Goal: Information Seeking & Learning: Learn about a topic

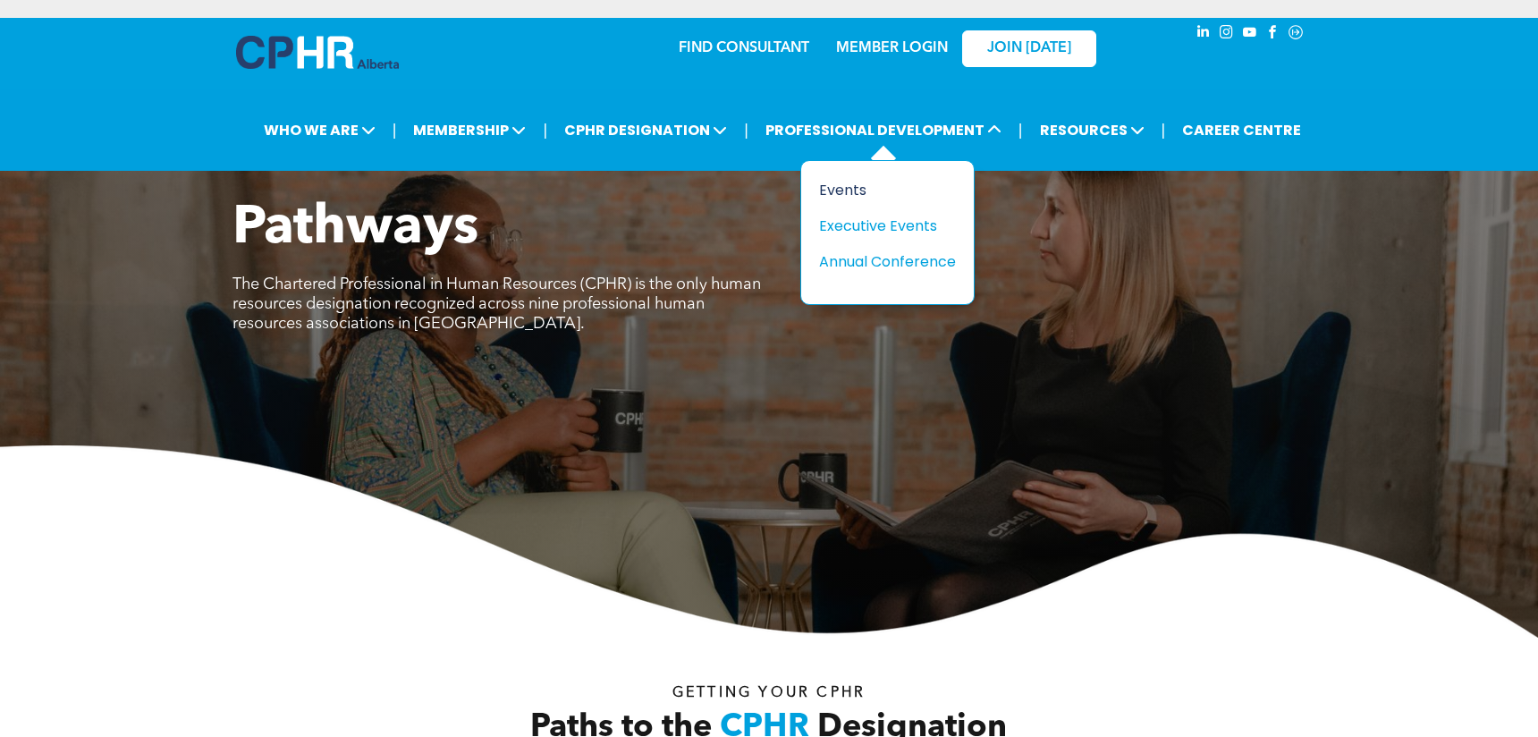
click at [847, 188] on div "Events" at bounding box center [880, 190] width 123 height 22
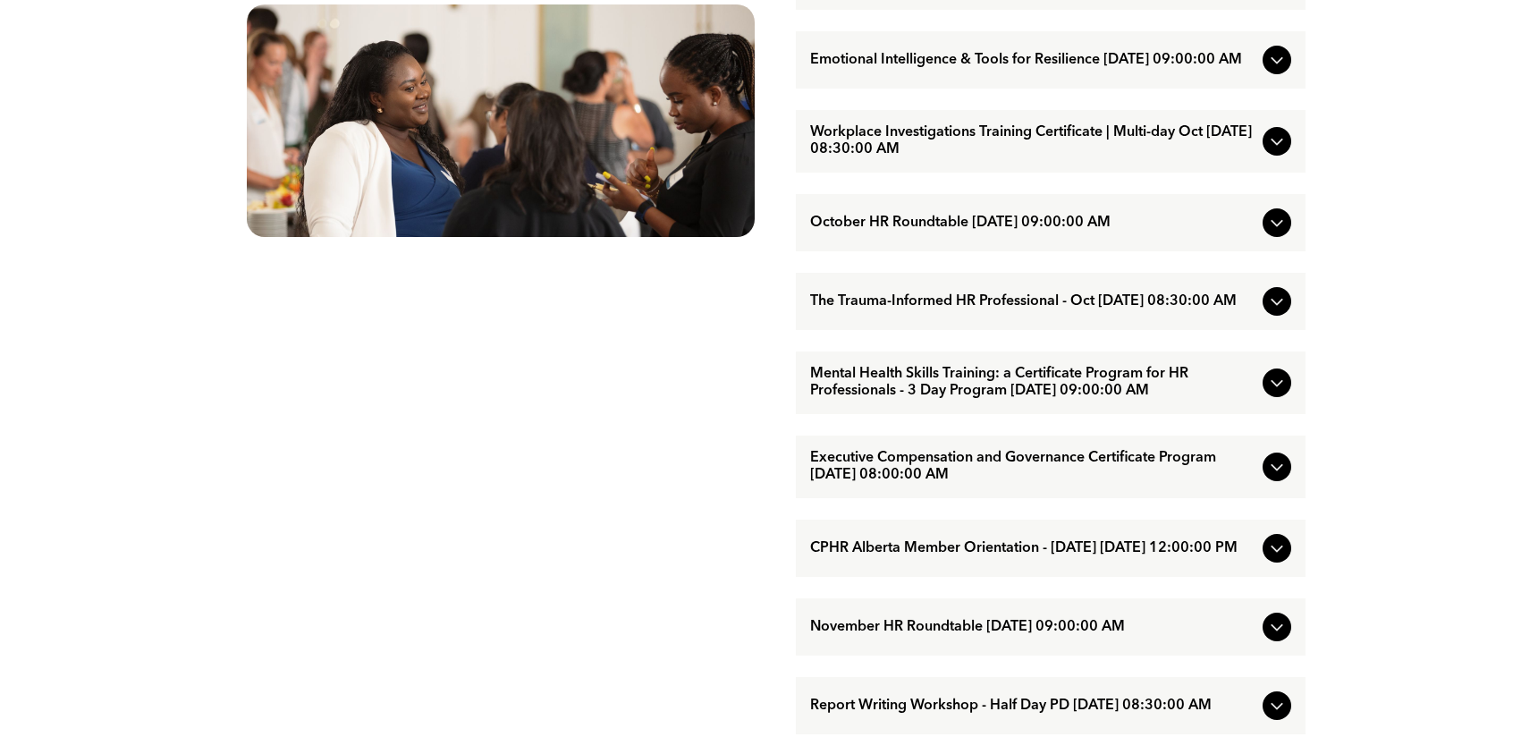
scroll to position [1048, 0]
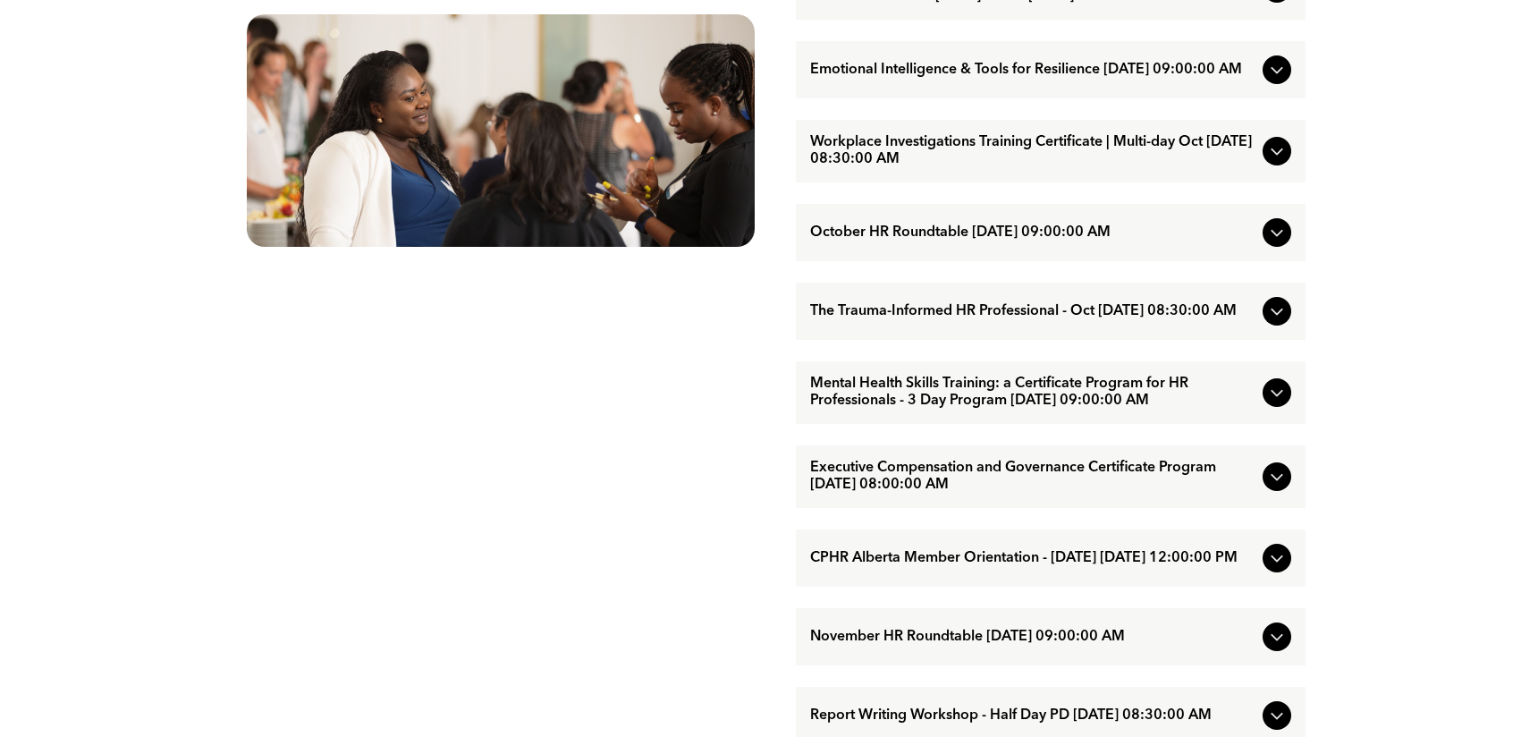
click at [1274, 403] on icon at bounding box center [1276, 392] width 21 height 21
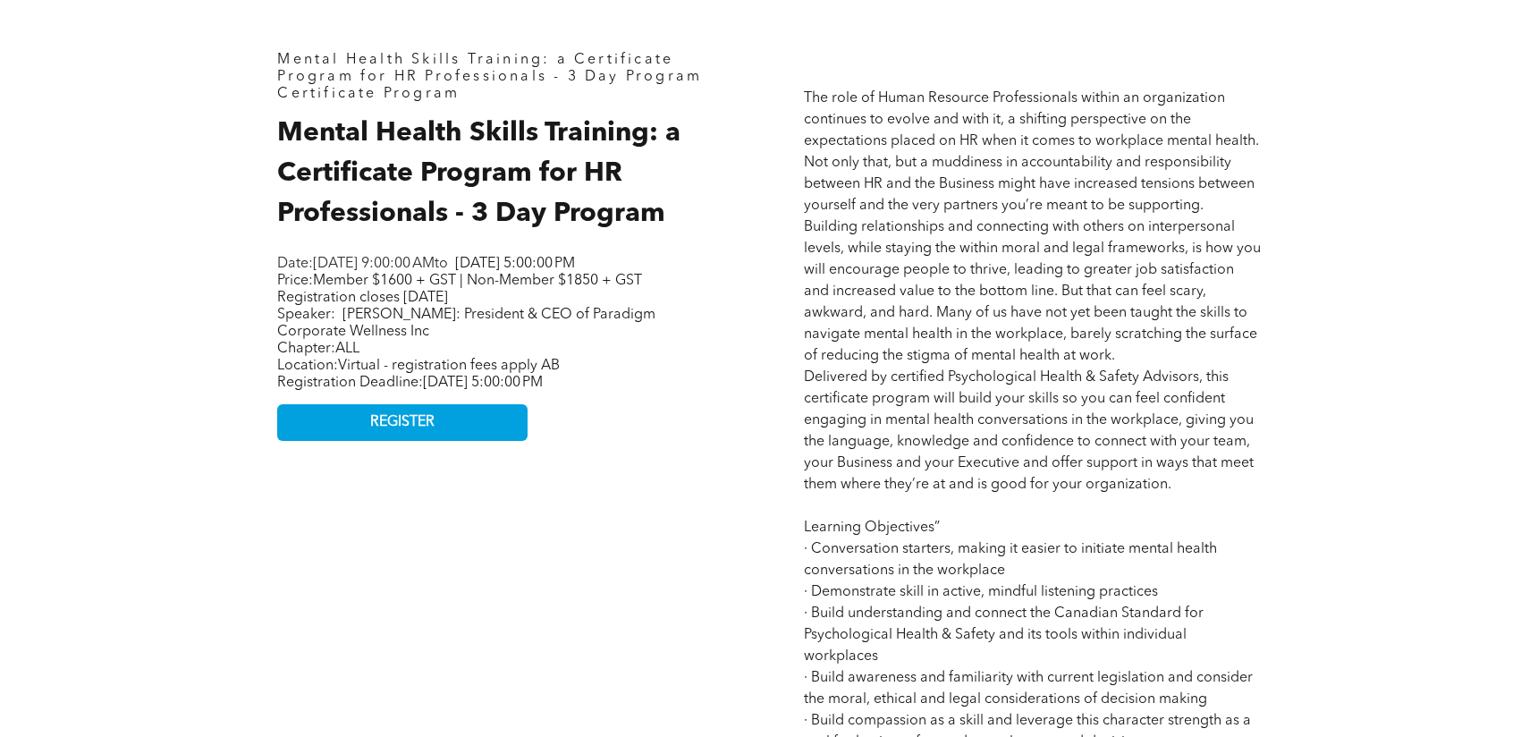
scroll to position [852, 0]
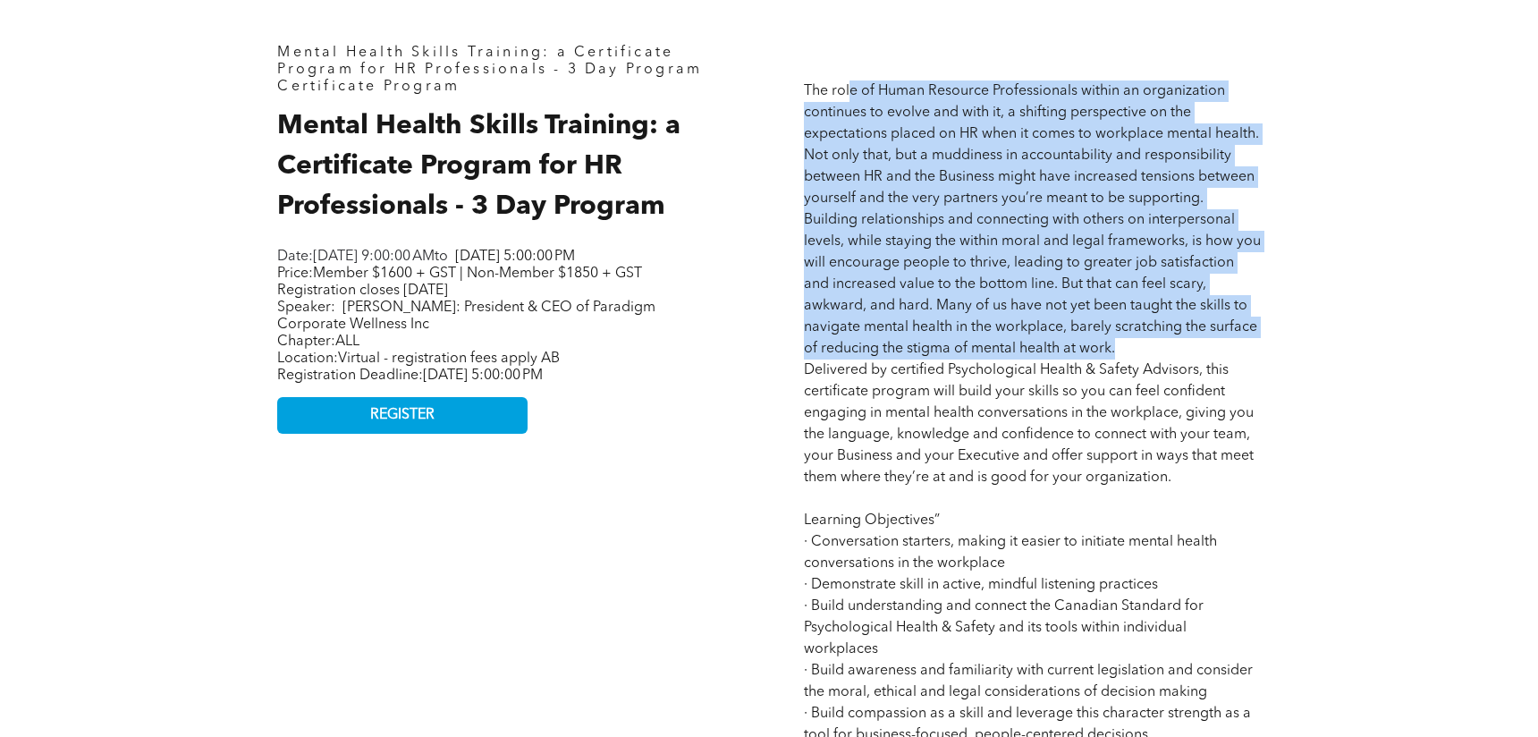
drag, startPoint x: 851, startPoint y: 89, endPoint x: 1132, endPoint y: 350, distance: 382.9
click at [1132, 350] on p "The role of Human Resource Professionals within an organization continues to ev…" at bounding box center [1032, 595] width 457 height 1030
drag, startPoint x: 1132, startPoint y: 350, endPoint x: 1325, endPoint y: 331, distance: 193.2
click at [1325, 331] on div "Mental Health Skills Training: a Certificate Program for HR Professionals - 3 D…" at bounding box center [769, 578] width 1538 height 1342
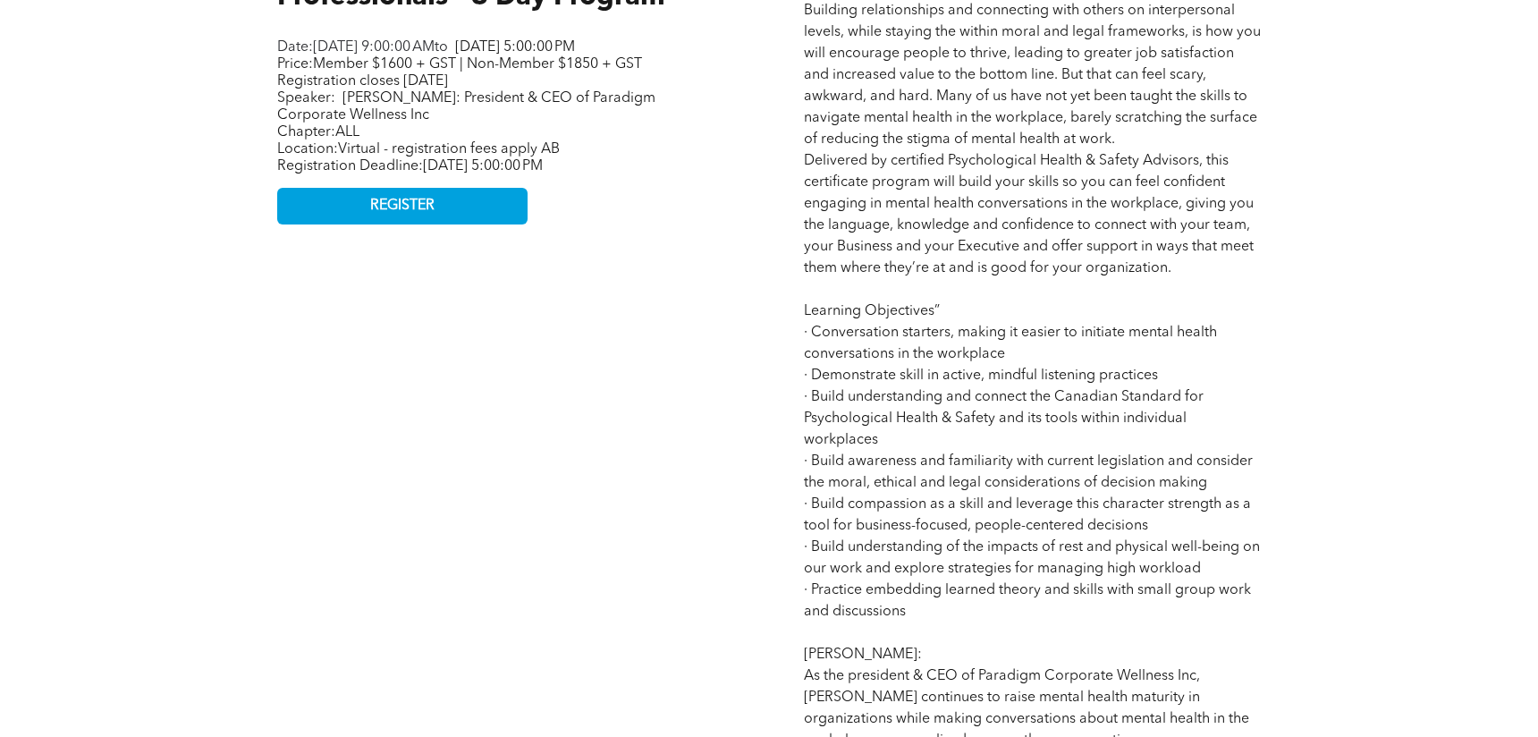
scroll to position [1069, 0]
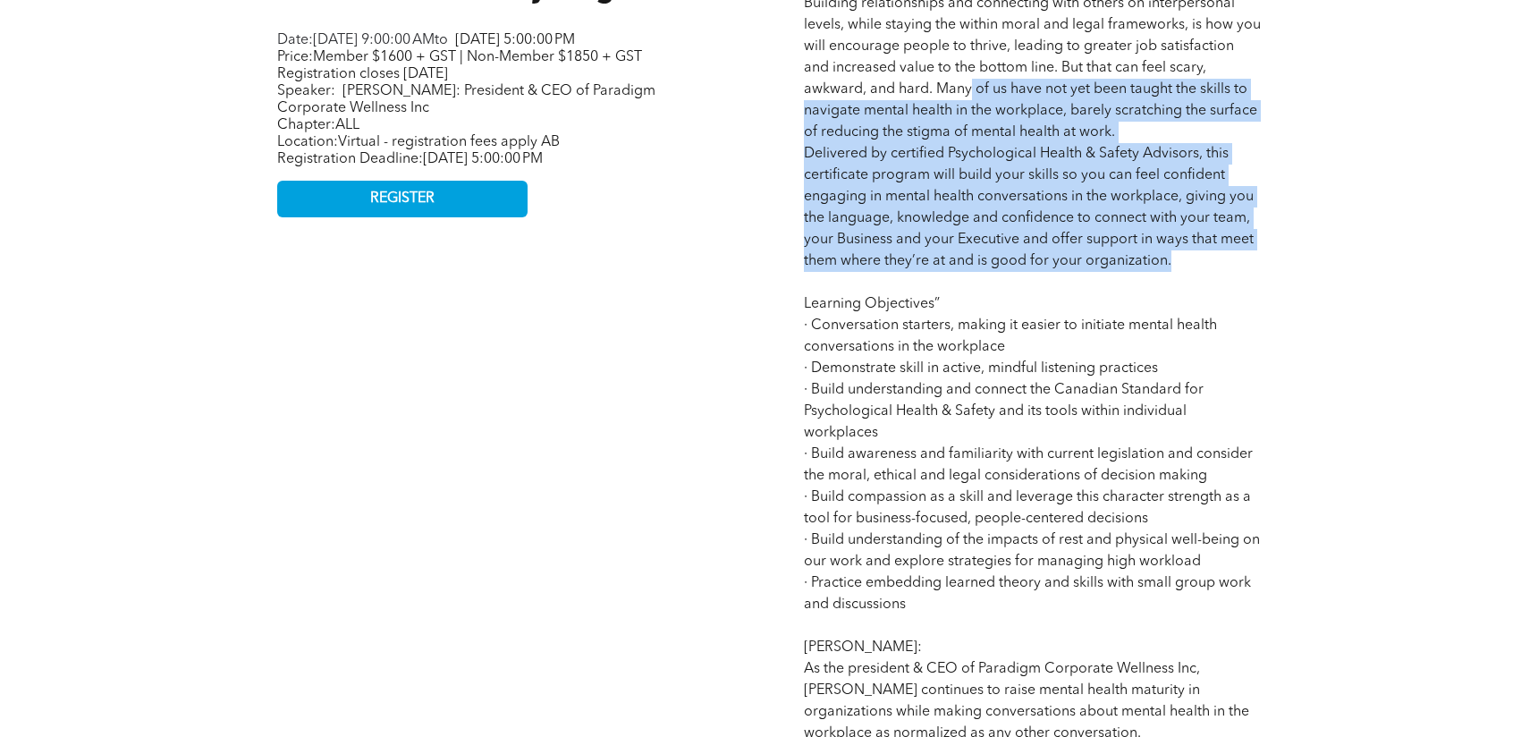
drag, startPoint x: 967, startPoint y: 92, endPoint x: 1204, endPoint y: 268, distance: 295.3
click at [1204, 268] on p "The role of Human Resource Professionals within an organization continues to ev…" at bounding box center [1032, 379] width 457 height 1030
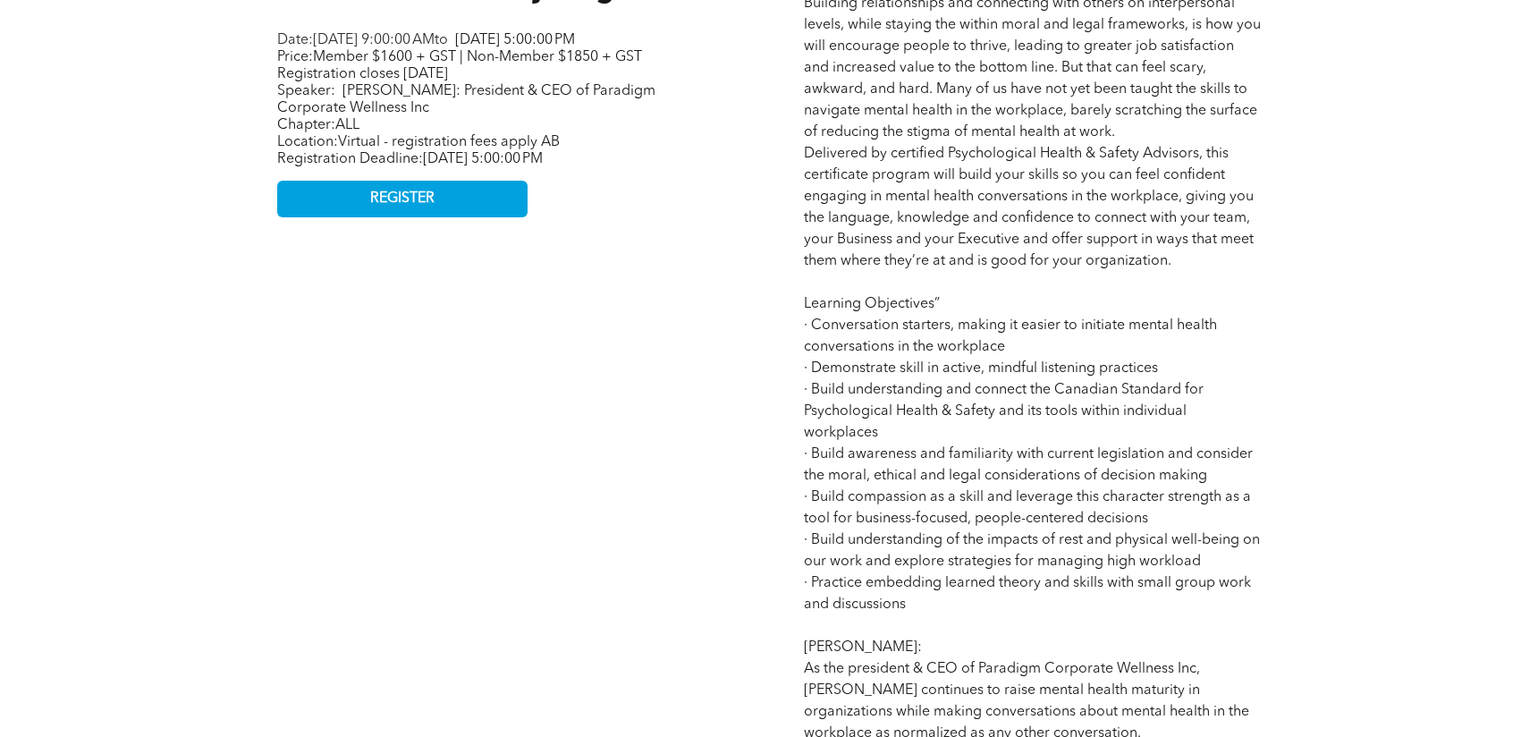
drag, startPoint x: 1204, startPoint y: 268, endPoint x: 1182, endPoint y: 280, distance: 25.2
click at [1182, 280] on p "The role of Human Resource Professionals within an organization continues to ev…" at bounding box center [1032, 379] width 457 height 1030
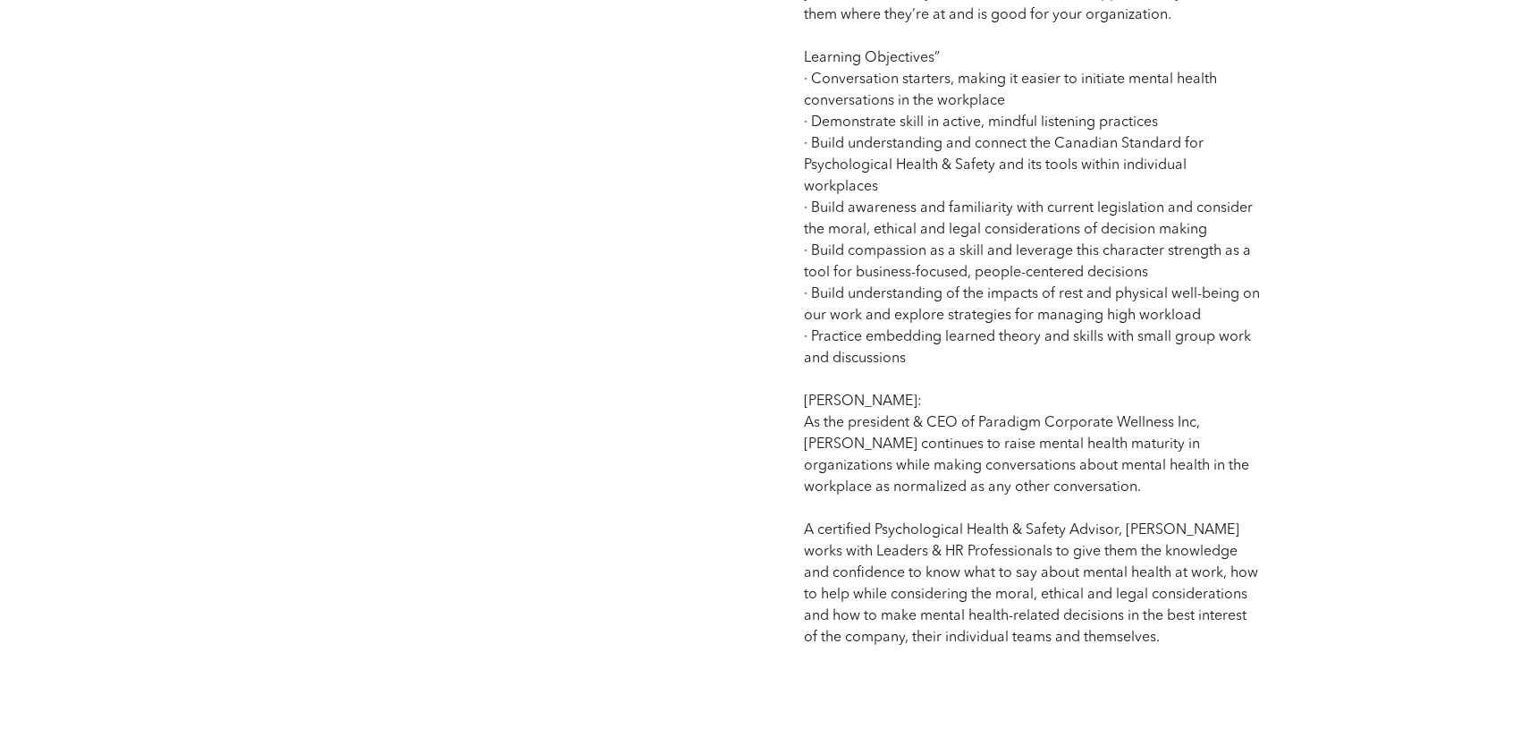
scroll to position [1343, 0]
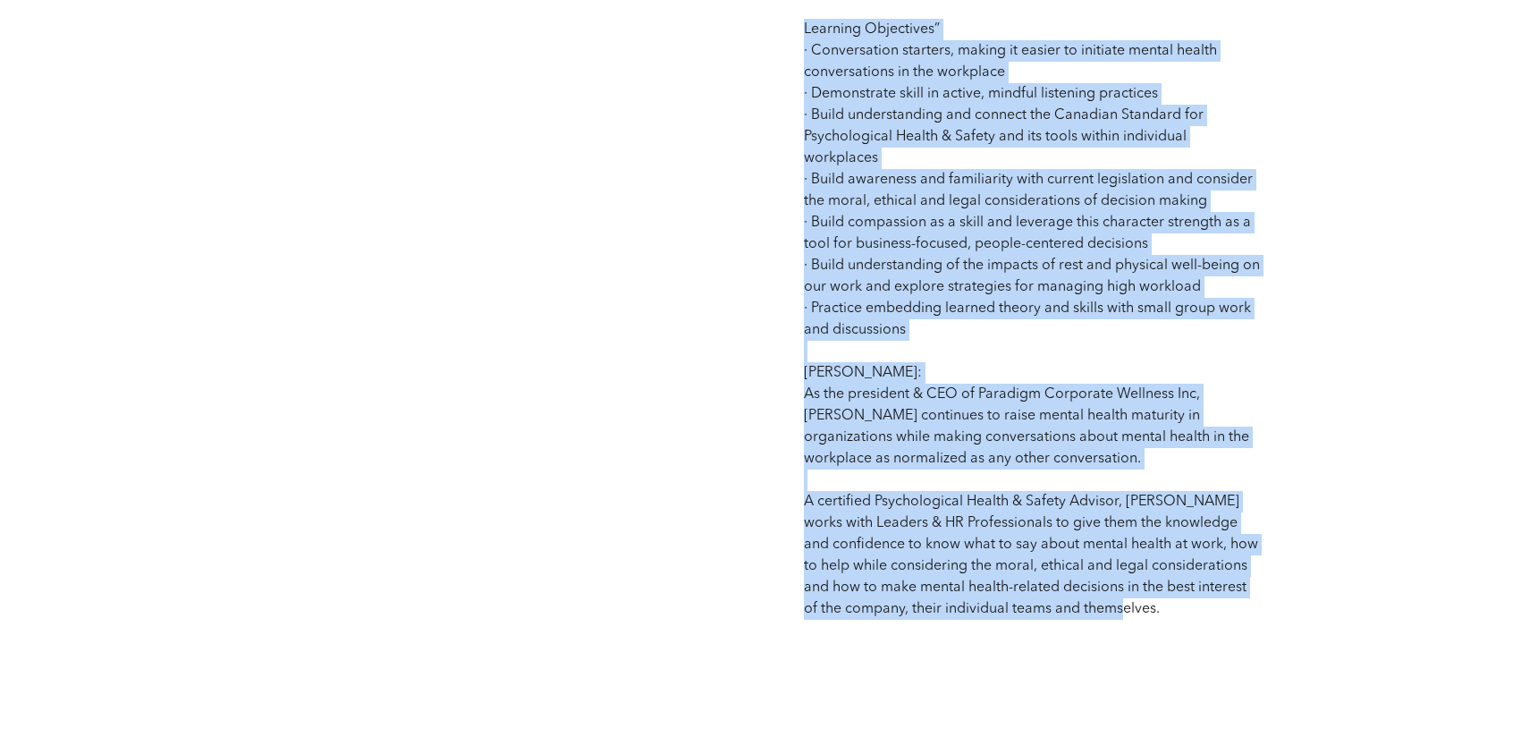
drag, startPoint x: 803, startPoint y: 33, endPoint x: 1212, endPoint y: 627, distance: 721.0
click at [1211, 628] on div "The role of Human Resource Professionals within an organization continues to ev…" at bounding box center [1033, 87] width 486 height 1096
click at [1055, 343] on p "The role of Human Resource Professionals within an organization continues to ev…" at bounding box center [1032, 104] width 457 height 1030
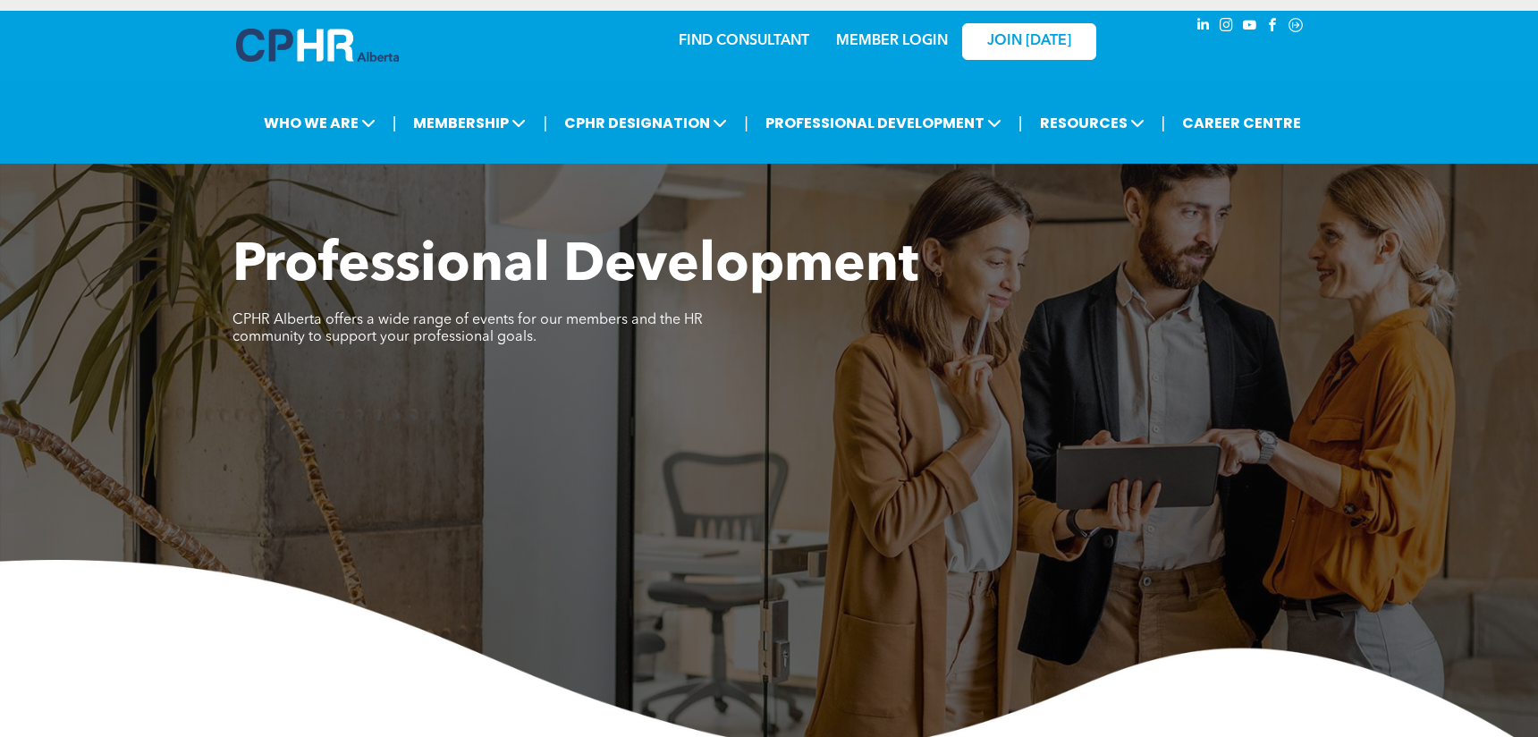
scroll to position [0, 0]
